Goal: Transaction & Acquisition: Purchase product/service

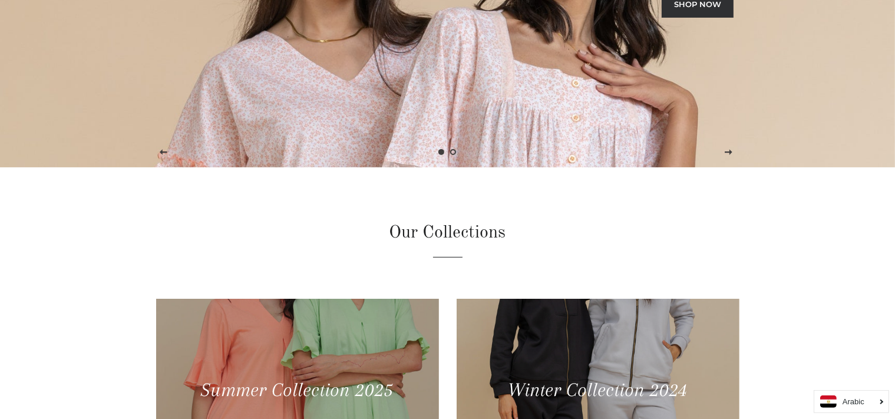
scroll to position [475, 0]
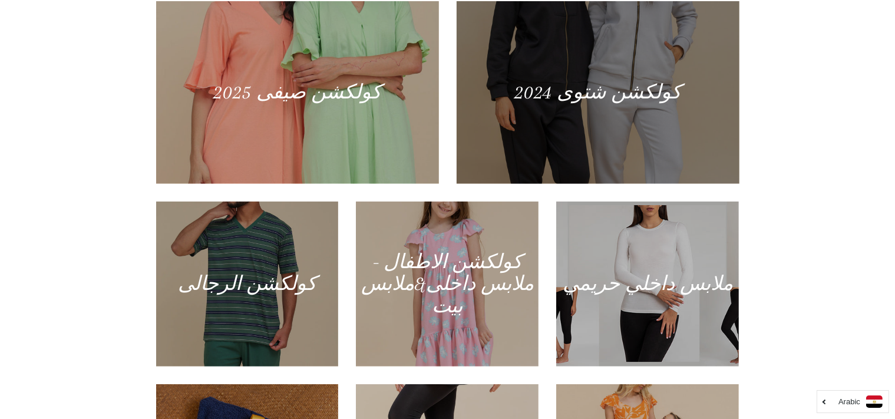
scroll to position [620, 0]
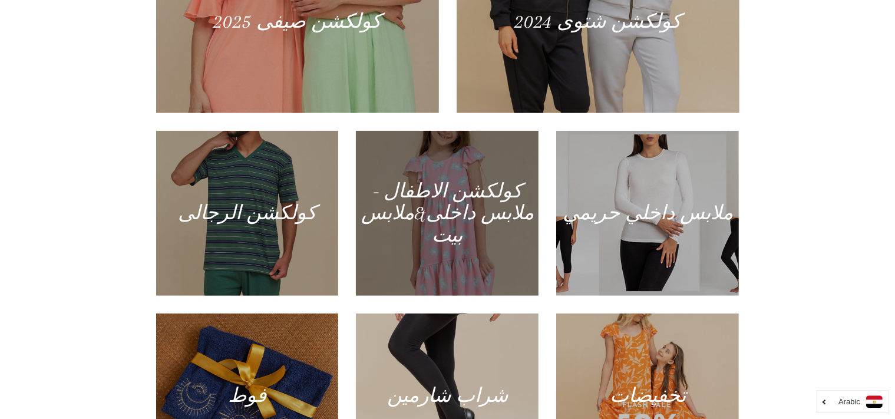
click at [465, 194] on div at bounding box center [448, 214] width 188 height 170
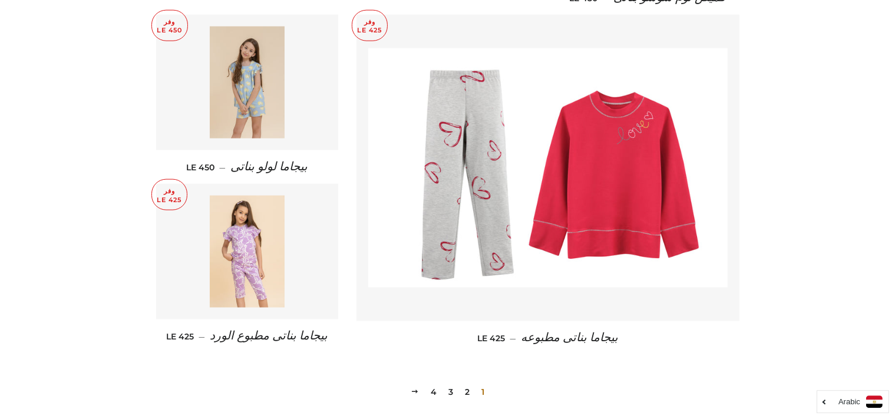
scroll to position [1554, 0]
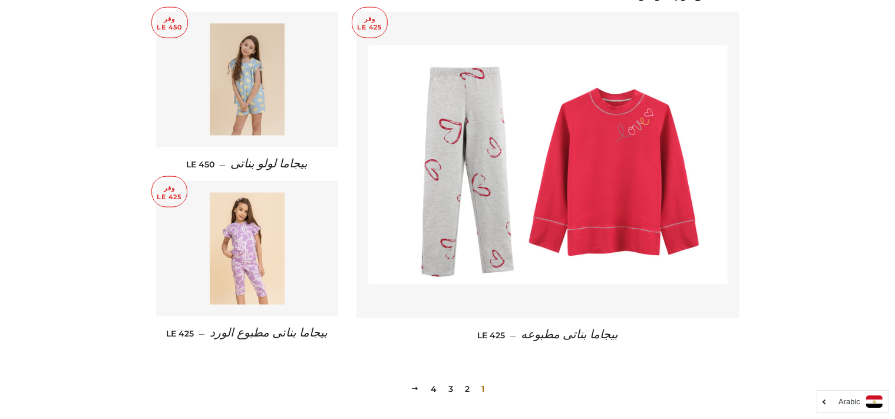
click at [449, 380] on link "3" at bounding box center [451, 389] width 14 height 18
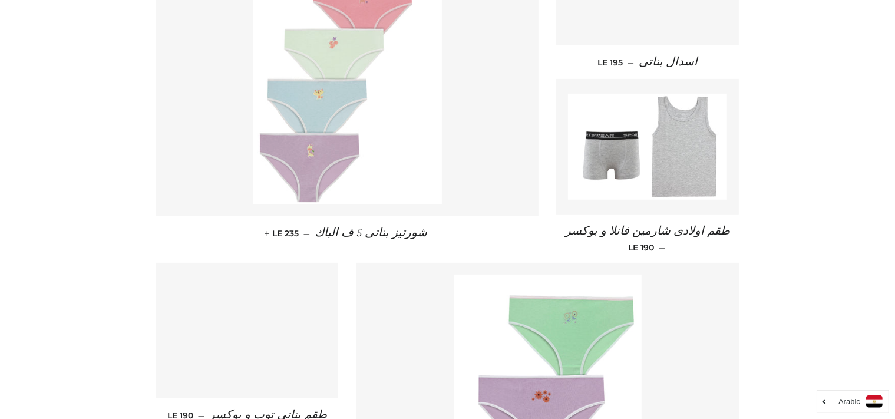
scroll to position [595, 0]
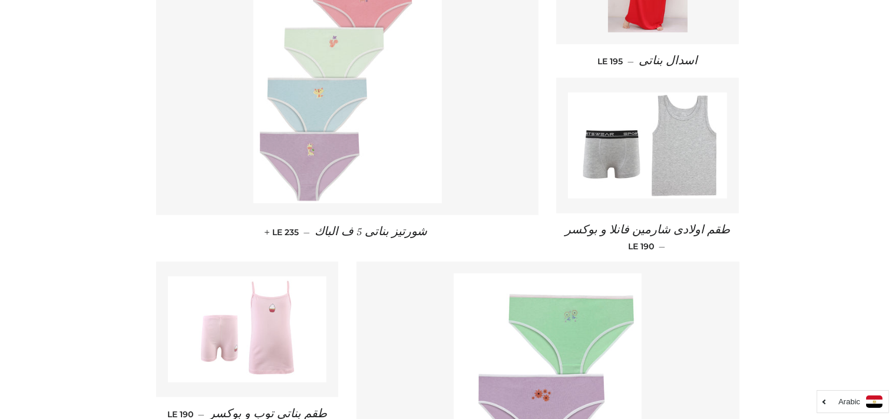
click at [473, 187] on link at bounding box center [347, 62] width 383 height 307
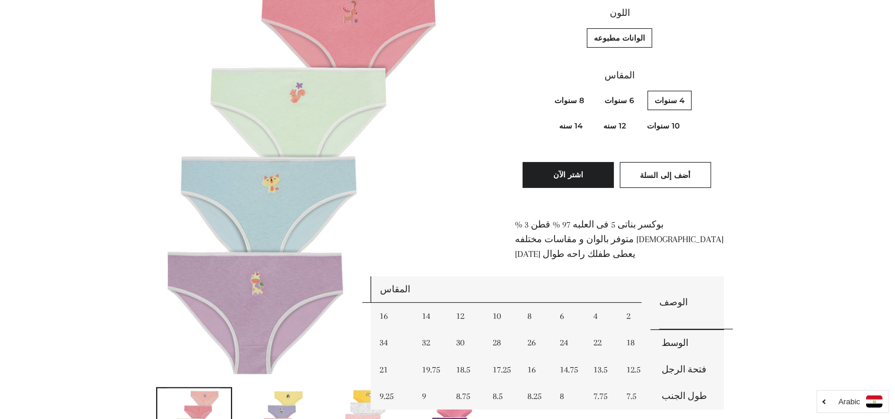
scroll to position [274, 0]
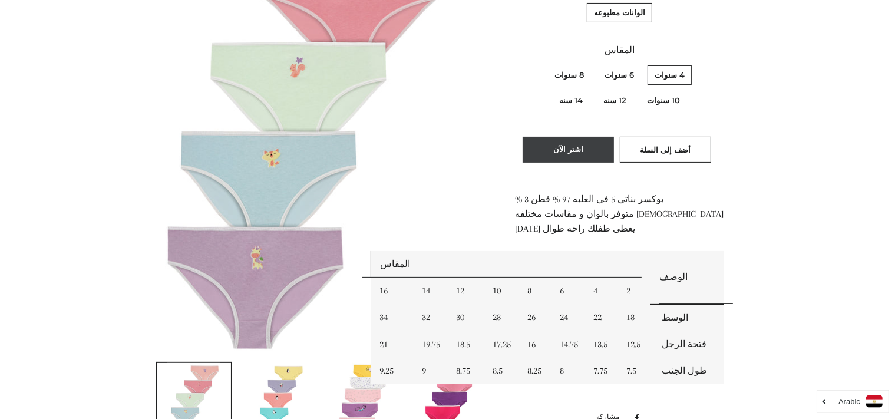
click at [588, 149] on button "اشتر الآن" at bounding box center [568, 150] width 91 height 26
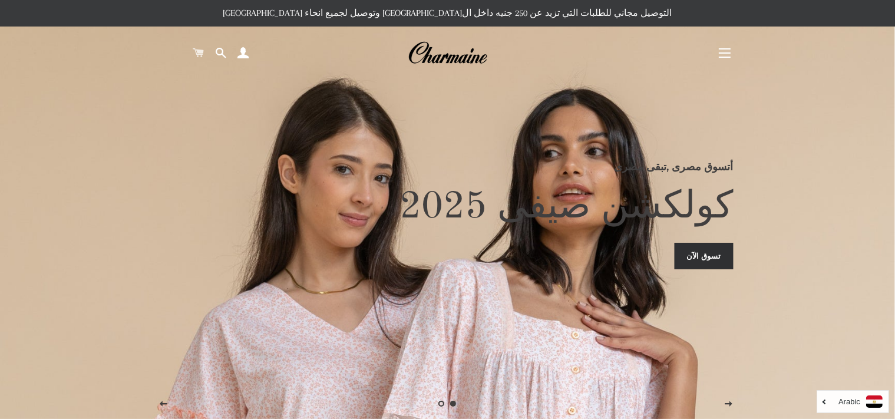
click at [199, 52] on span at bounding box center [198, 53] width 11 height 18
